Goal: Task Accomplishment & Management: Complete application form

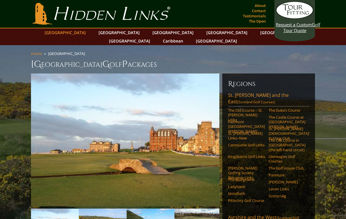
click at [79, 32] on link "[GEOGRAPHIC_DATA]" at bounding box center [65, 32] width 47 height 8
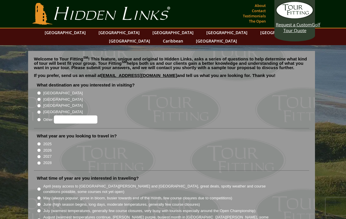
click at [37, 91] on input "[GEOGRAPHIC_DATA]" at bounding box center [39, 93] width 4 height 4
radio input "true"
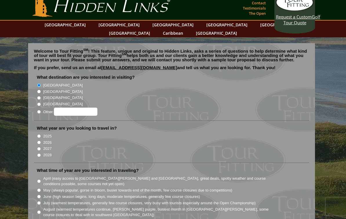
scroll to position [9, 0]
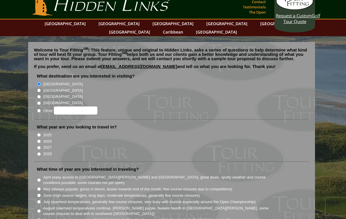
click at [37, 140] on input "2026" at bounding box center [39, 142] width 4 height 4
radio input "true"
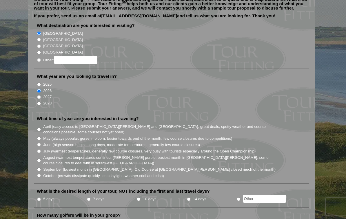
scroll to position [63, 0]
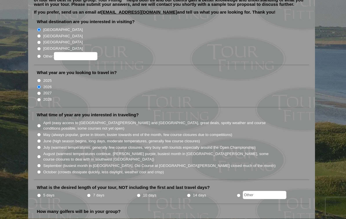
click at [145, 193] on label "10 days" at bounding box center [149, 196] width 13 height 6
click at [140, 194] on input "10 days" at bounding box center [139, 196] width 4 height 4
radio input "true"
click at [96, 216] on li "4" at bounding box center [103, 221] width 27 height 11
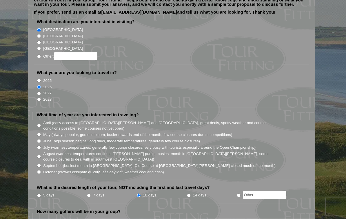
radio input "true"
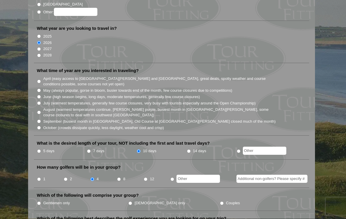
scroll to position [108, 0]
click at [220, 202] on input "Couples" at bounding box center [222, 204] width 4 height 4
radio input "true"
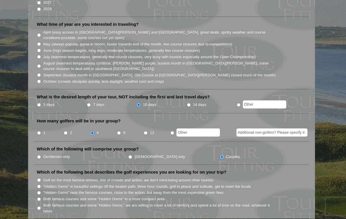
scroll to position [154, 0]
click at [39, 185] on input ""Hidden Gems" in beautiful settings off the beaten path, three hour rounds, gol…" at bounding box center [39, 187] width 4 height 4
radio input "true"
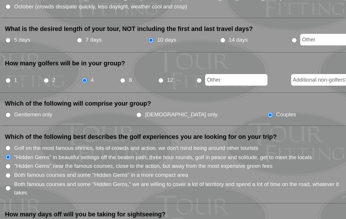
scroll to position [172, 0]
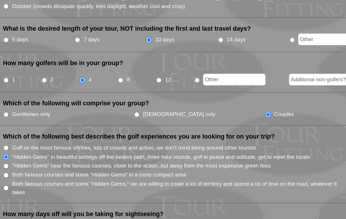
click at [37, 180] on input "Both famous courses and some "Hidden Gems" in a more compact area" at bounding box center [39, 182] width 4 height 4
radio input "true"
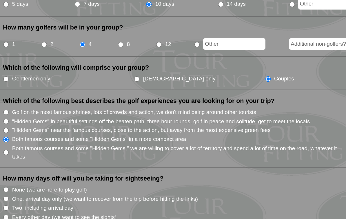
scroll to position [196, 0]
click at [37, 210] on input "Every other day (we want to see the sights)" at bounding box center [39, 212] width 4 height 4
radio input "true"
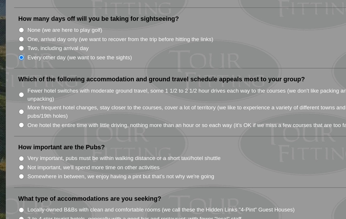
scroll to position [308, 0]
click at [37, 205] on input "Locally-owned B&Bs with clean and comfortable rooms (we call these the Hidden L…" at bounding box center [39, 207] width 4 height 4
radio input "true"
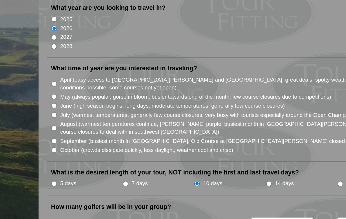
scroll to position [129, 0]
